Goal: Transaction & Acquisition: Purchase product/service

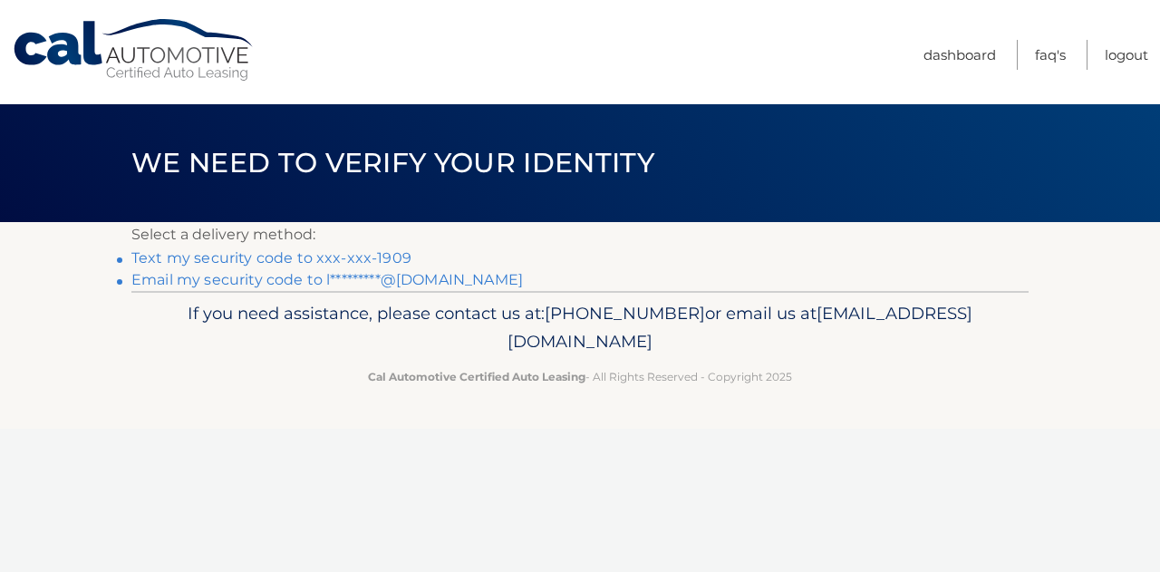
click at [345, 256] on link "Text my security code to xxx-xxx-1909" at bounding box center [271, 257] width 280 height 17
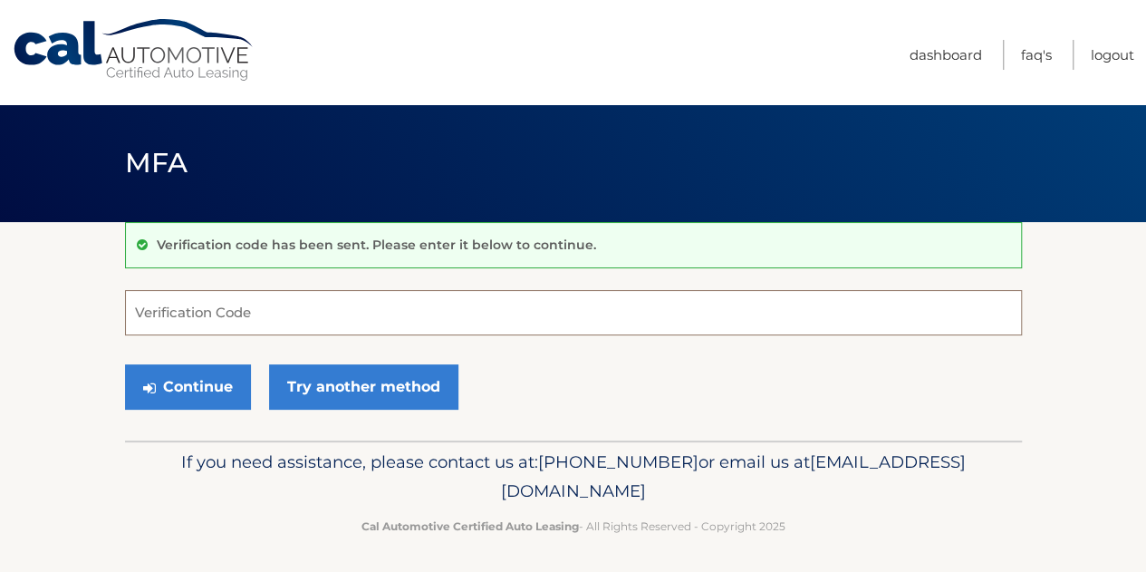
click at [247, 325] on input "Verification Code" at bounding box center [573, 312] width 897 height 45
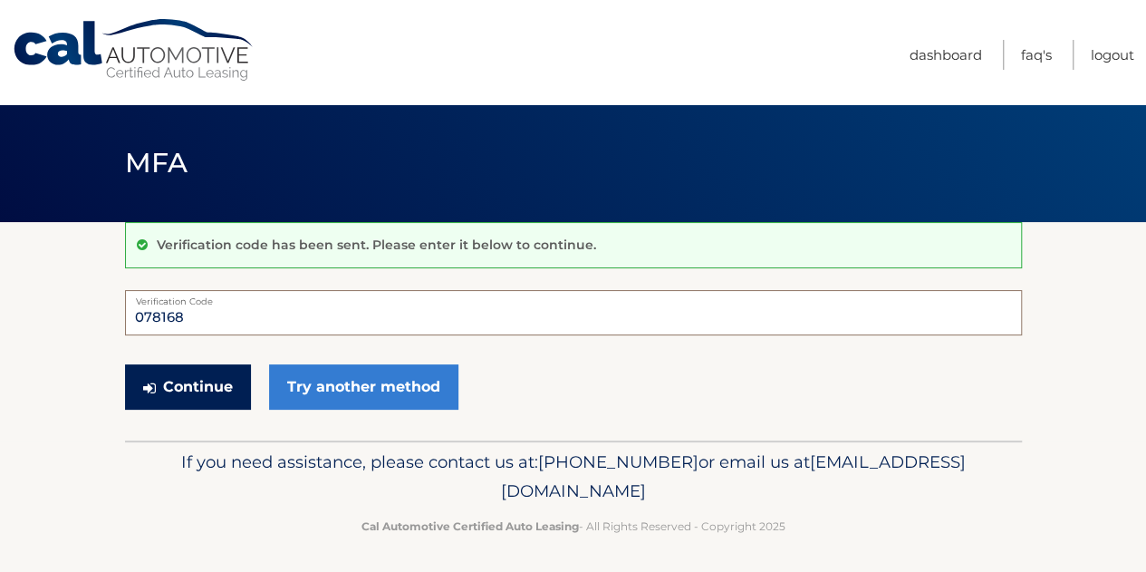
type input "078168"
click at [223, 382] on button "Continue" at bounding box center [188, 386] width 126 height 45
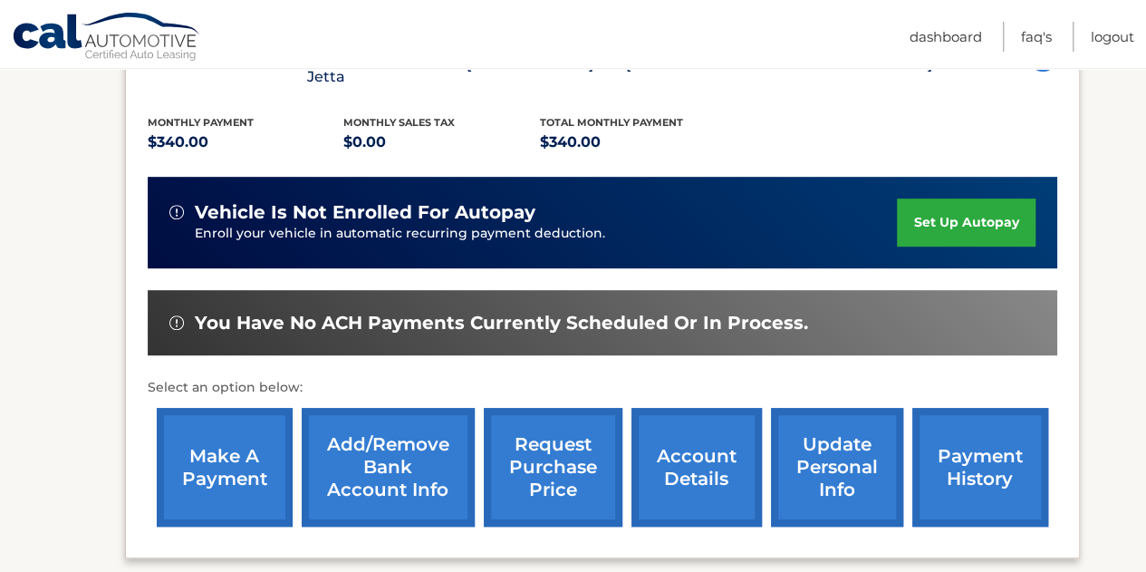
scroll to position [399, 0]
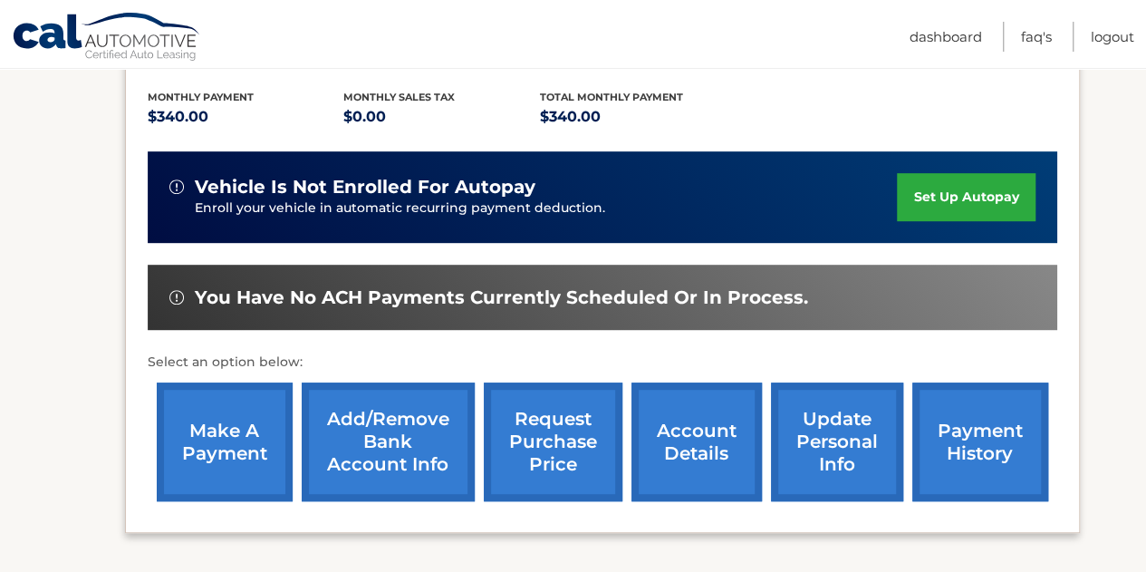
click at [208, 422] on link "make a payment" at bounding box center [225, 441] width 136 height 119
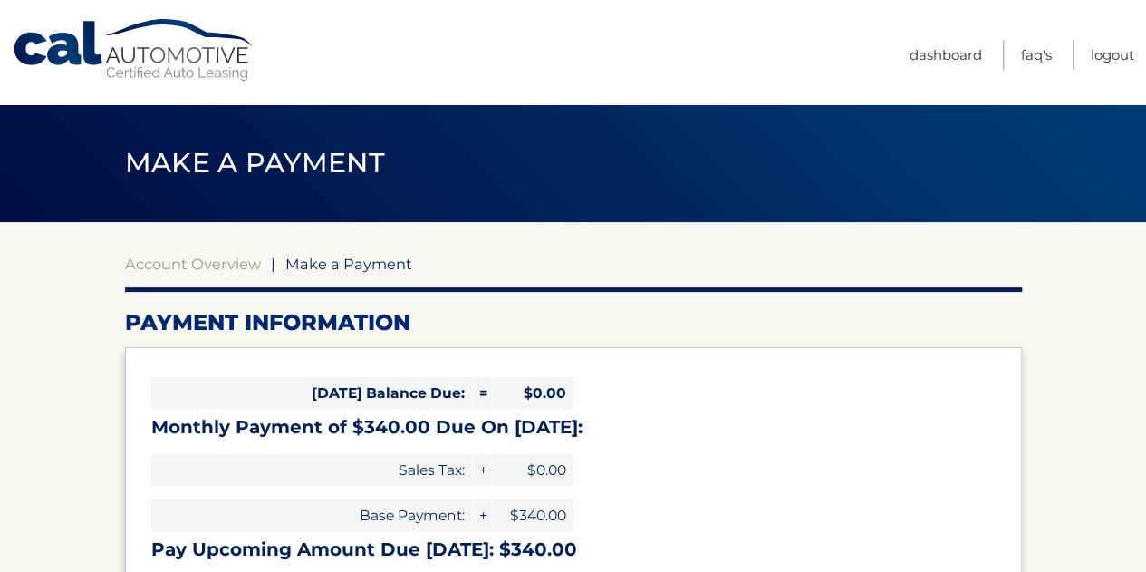
select select "YTU3ZjJiMmYtNmJlMi00NDY1LWIzNzItY2U2MjE3YjY5NjQw"
click at [660, 410] on div "[DATE] Balance Due: = $0.00 Monthly Payment of $340.00 Due On [DATE]: Sales Tax…" at bounding box center [573, 469] width 897 height 245
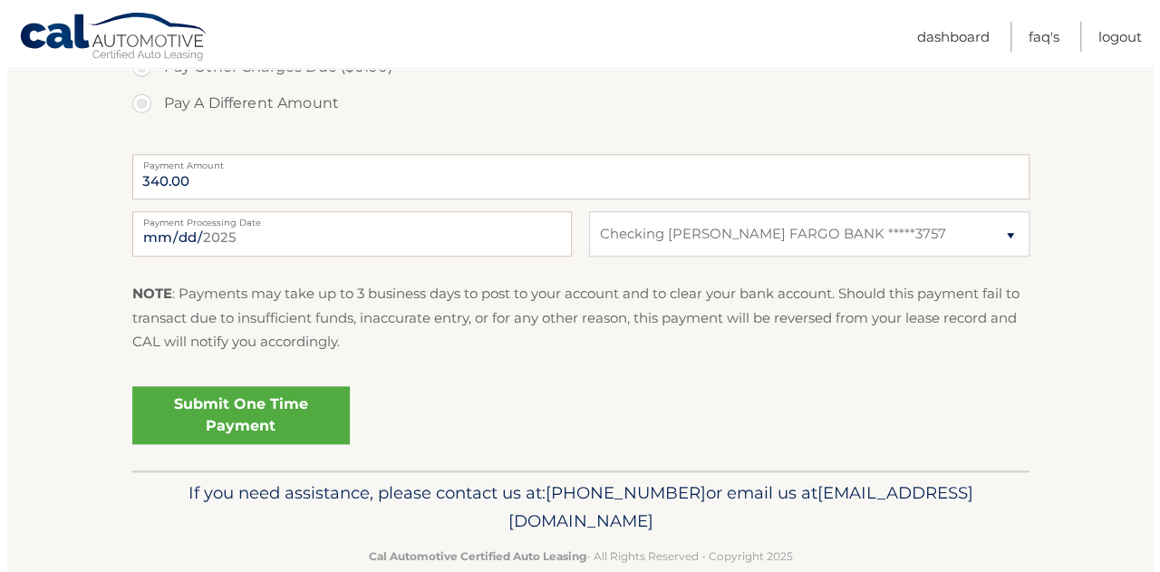
scroll to position [689, 0]
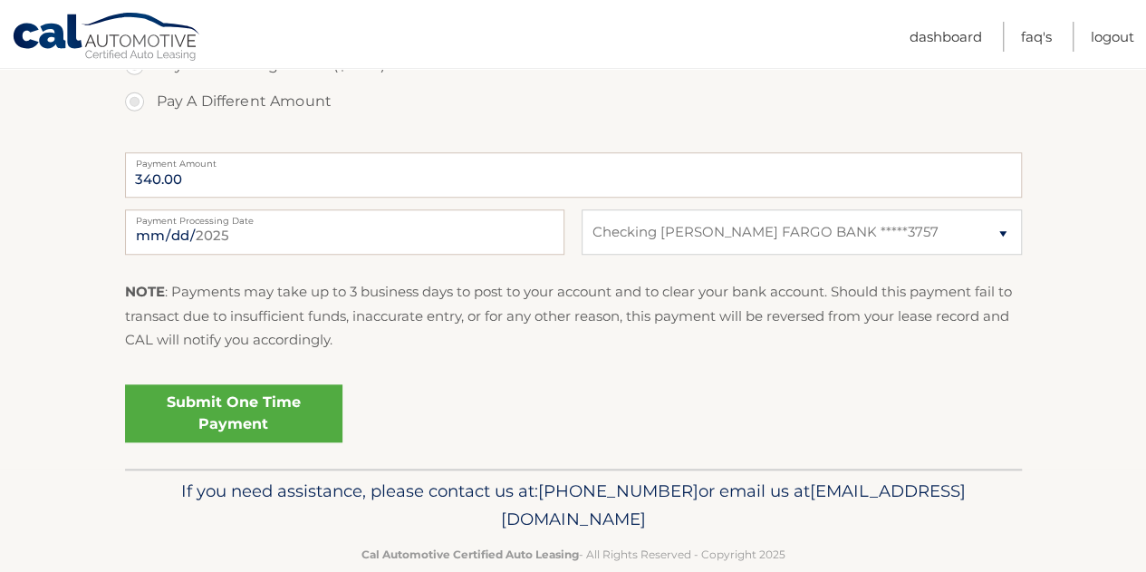
click at [224, 419] on link "Submit One Time Payment" at bounding box center [233, 413] width 217 height 58
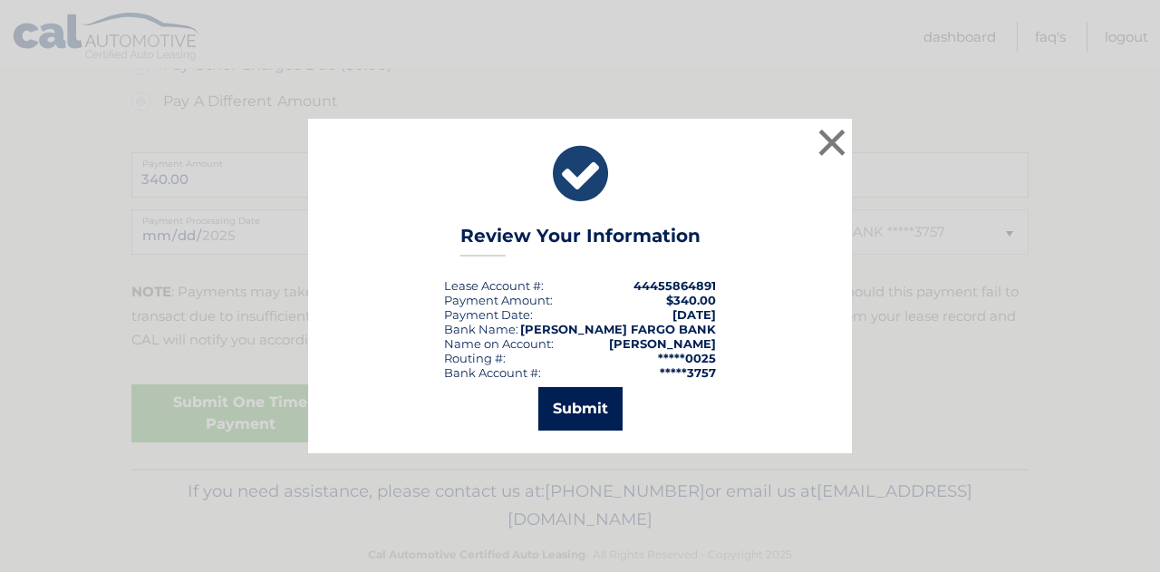
click at [573, 404] on button "Submit" at bounding box center [580, 408] width 84 height 43
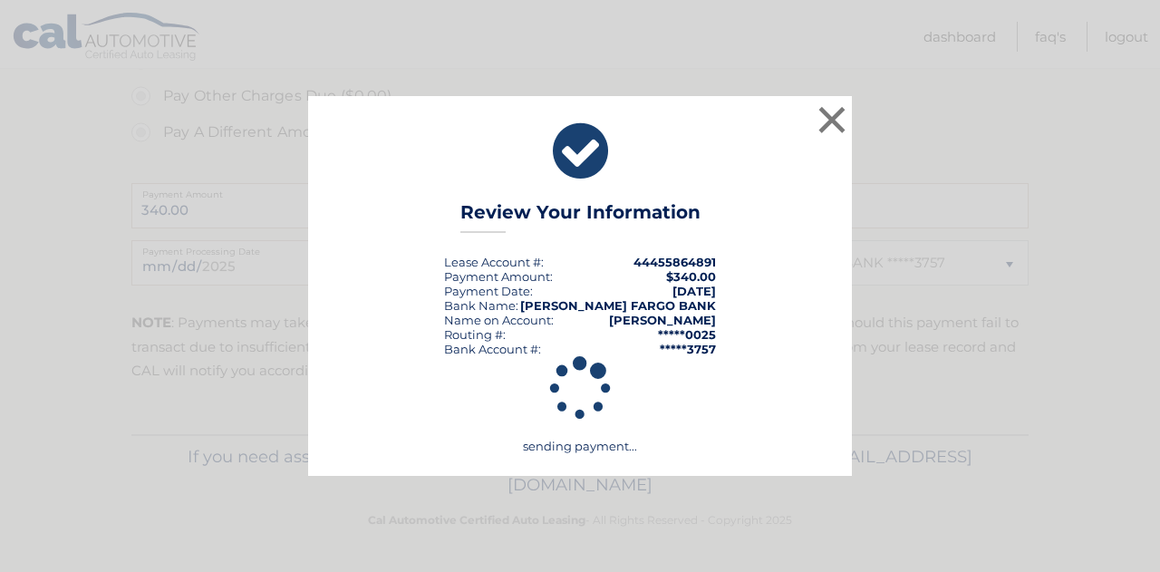
scroll to position [656, 0]
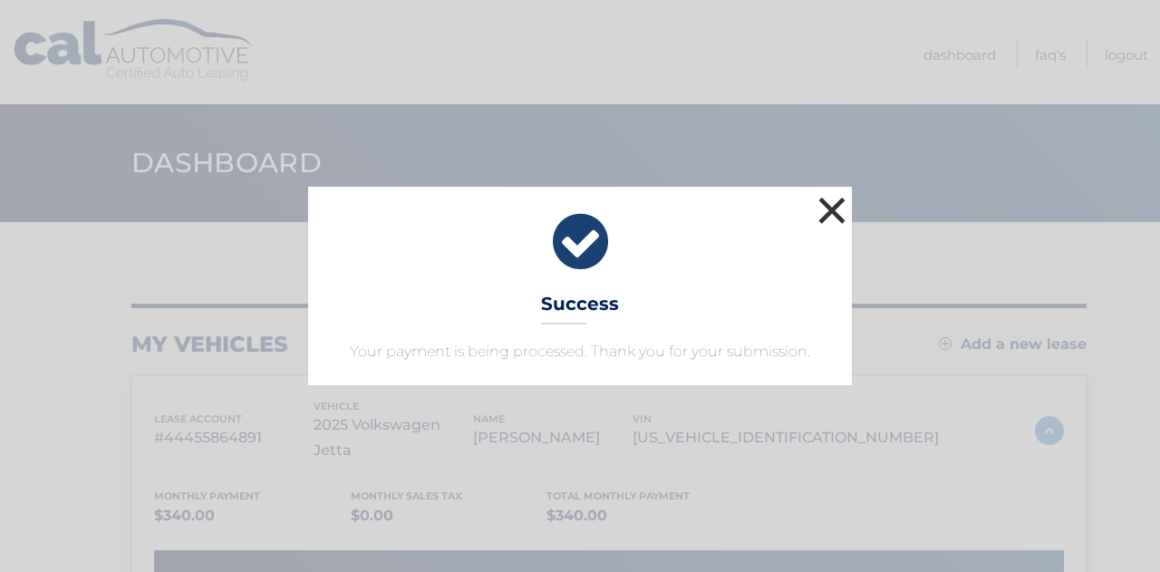
click at [827, 213] on button "×" at bounding box center [832, 210] width 36 height 36
